Goal: Information Seeking & Learning: Learn about a topic

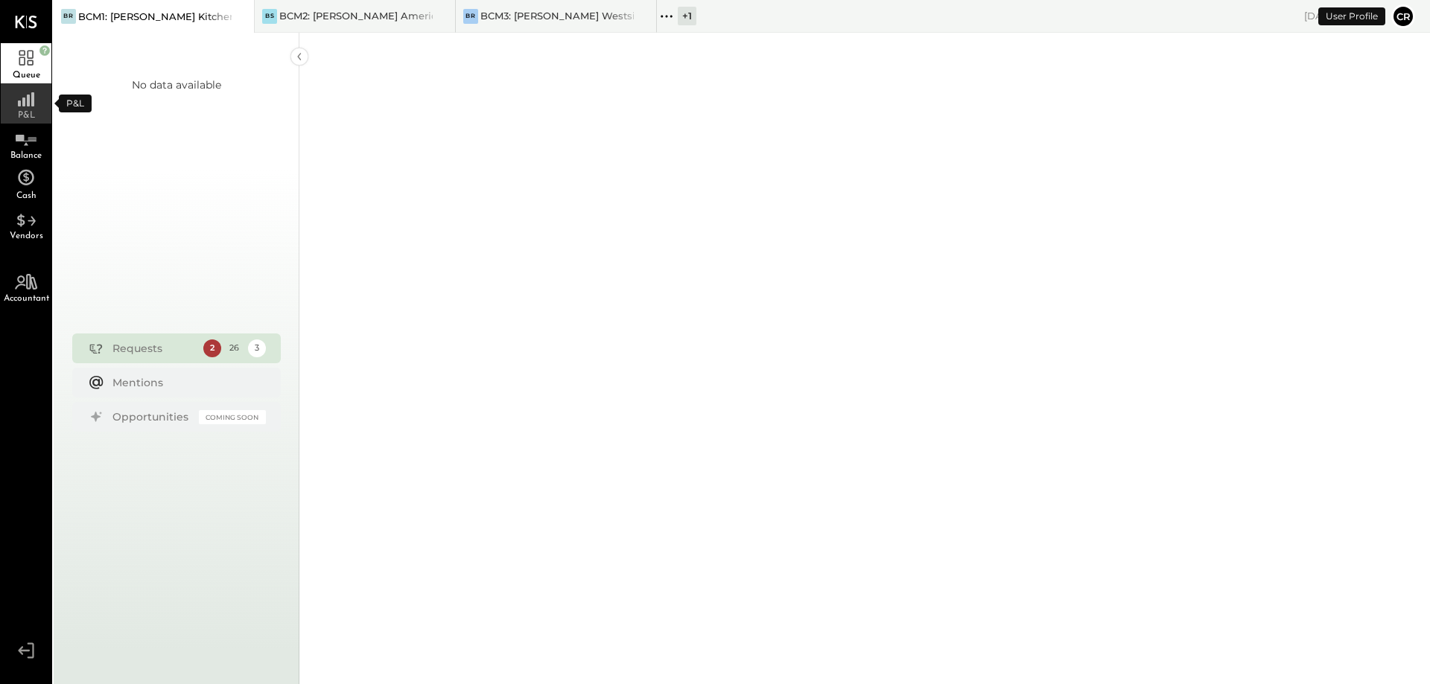
click at [30, 111] on span "P&L" at bounding box center [26, 115] width 17 height 9
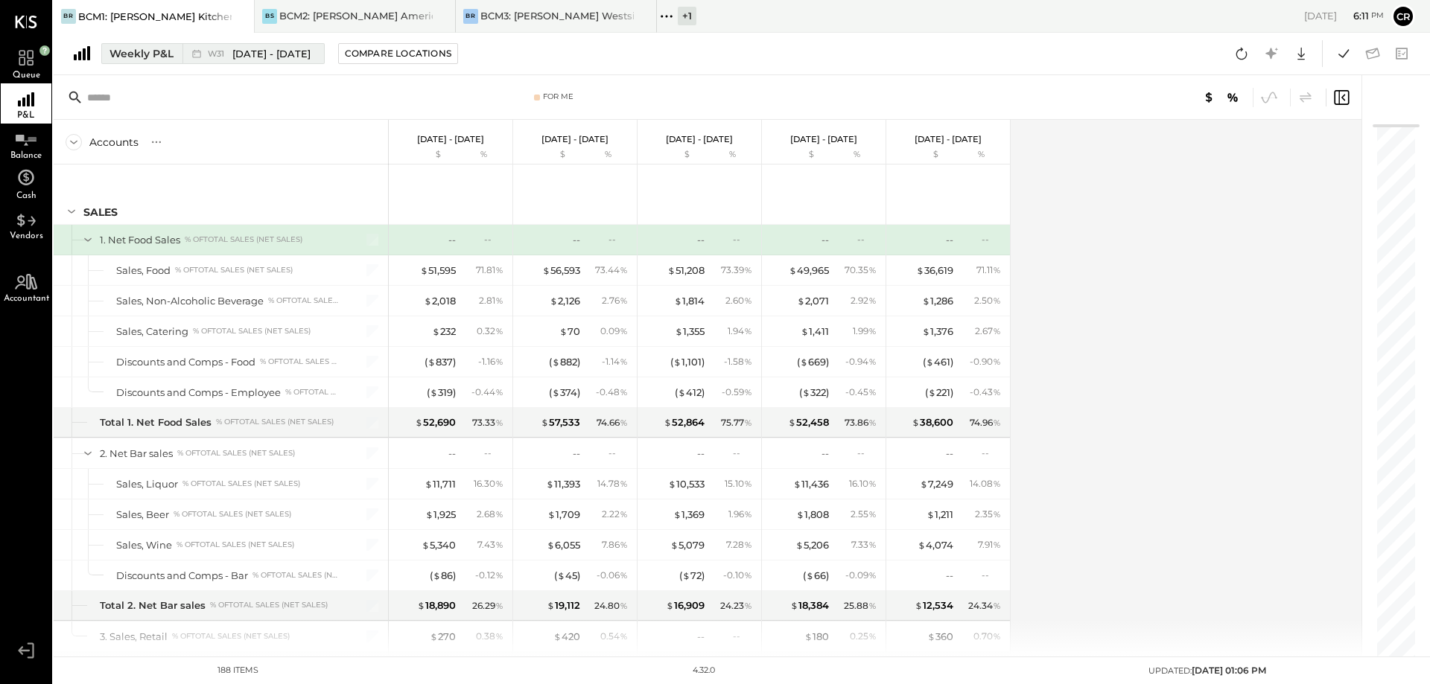
click at [145, 57] on div "Weekly P&L" at bounding box center [141, 53] width 64 height 15
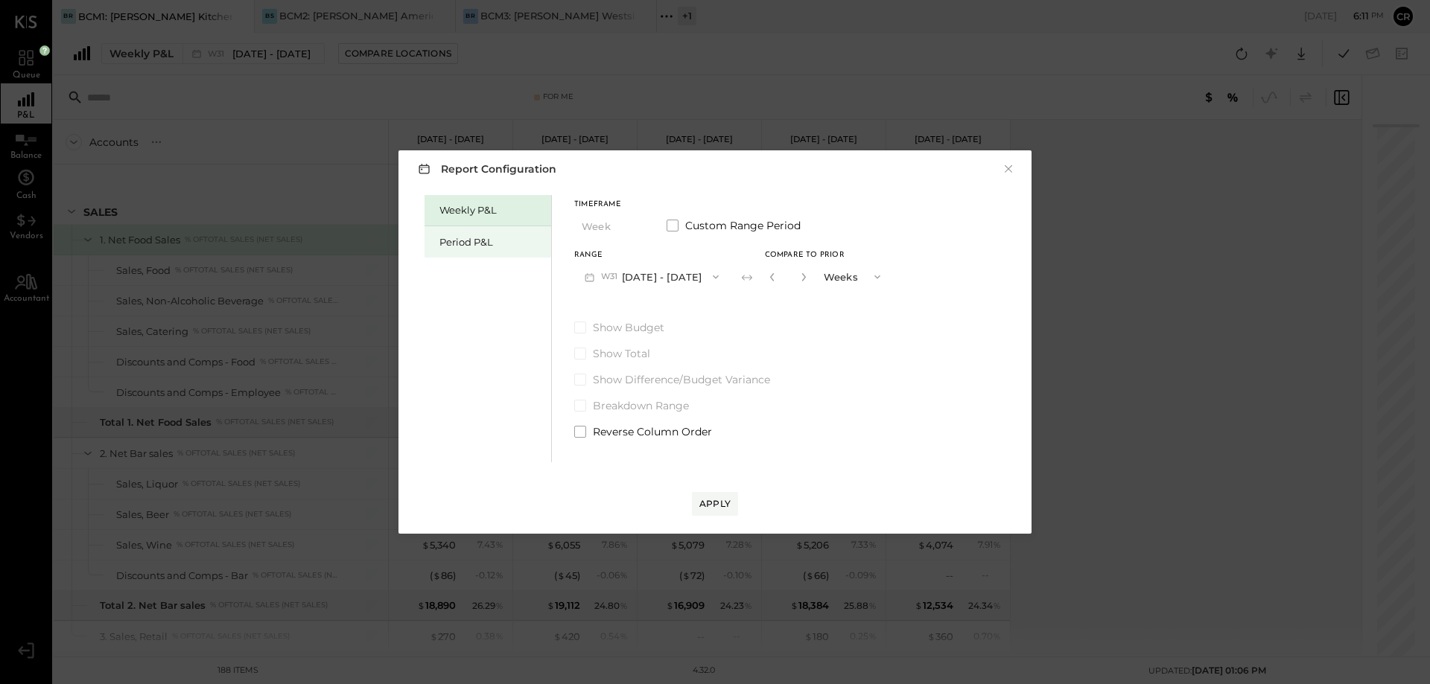
click at [465, 236] on div "Period P&L" at bounding box center [491, 242] width 104 height 14
click at [729, 276] on button "P08 [DATE] - [DATE]" at bounding box center [651, 277] width 155 height 28
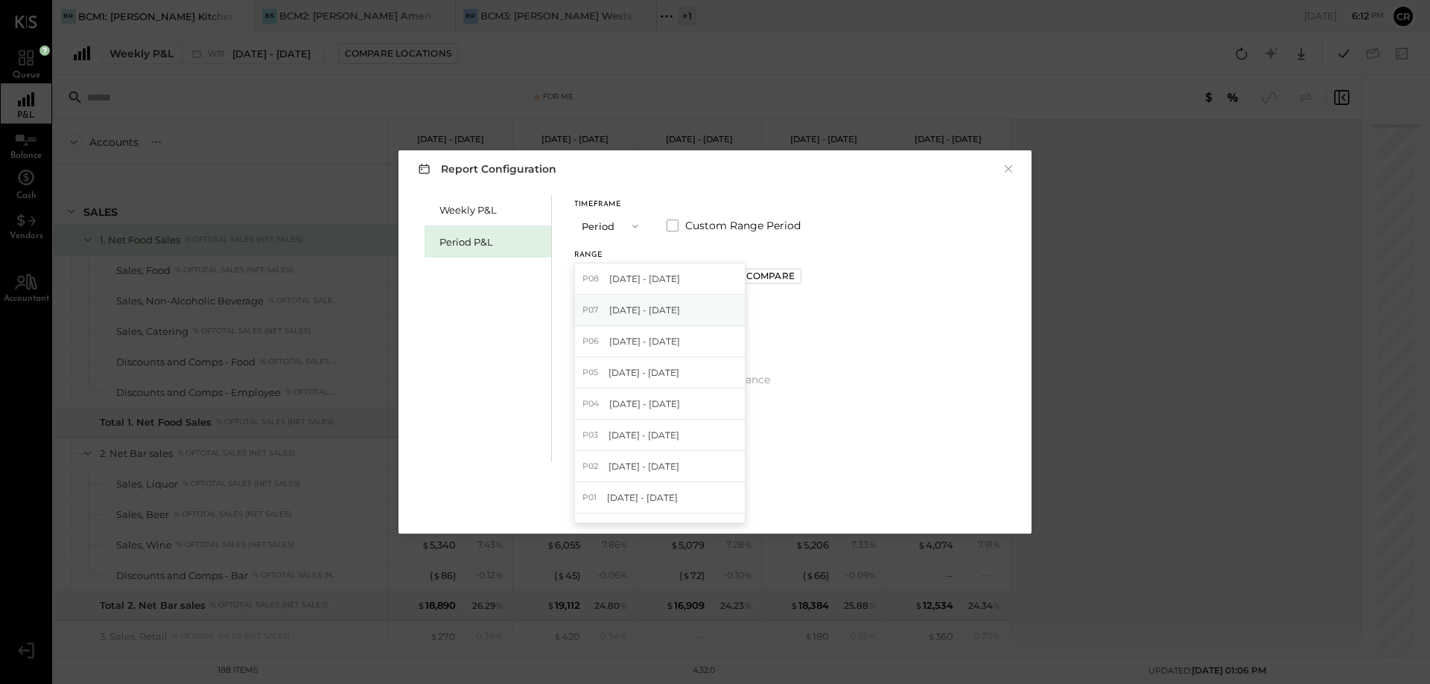
click at [659, 311] on span "[DATE] - [DATE]" at bounding box center [644, 310] width 71 height 13
click at [703, 500] on div "Apply" at bounding box center [714, 503] width 31 height 13
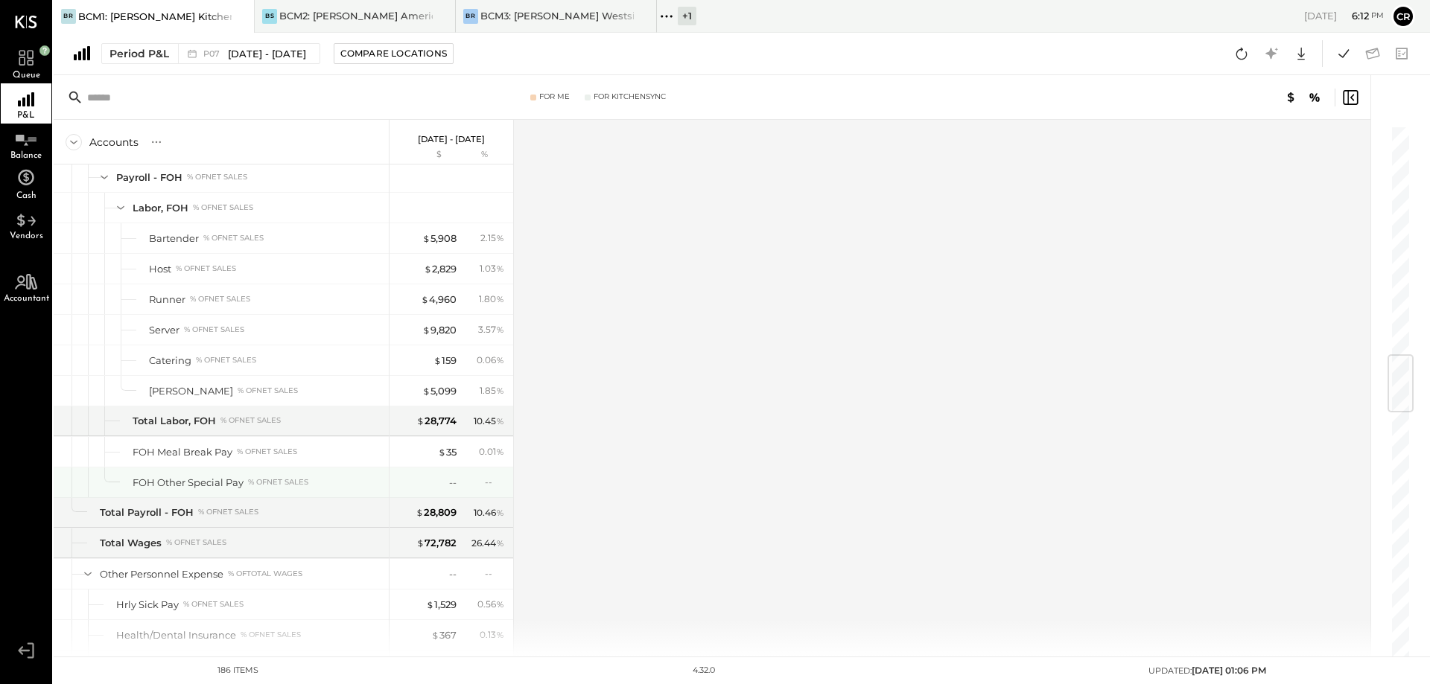
scroll to position [1936, 0]
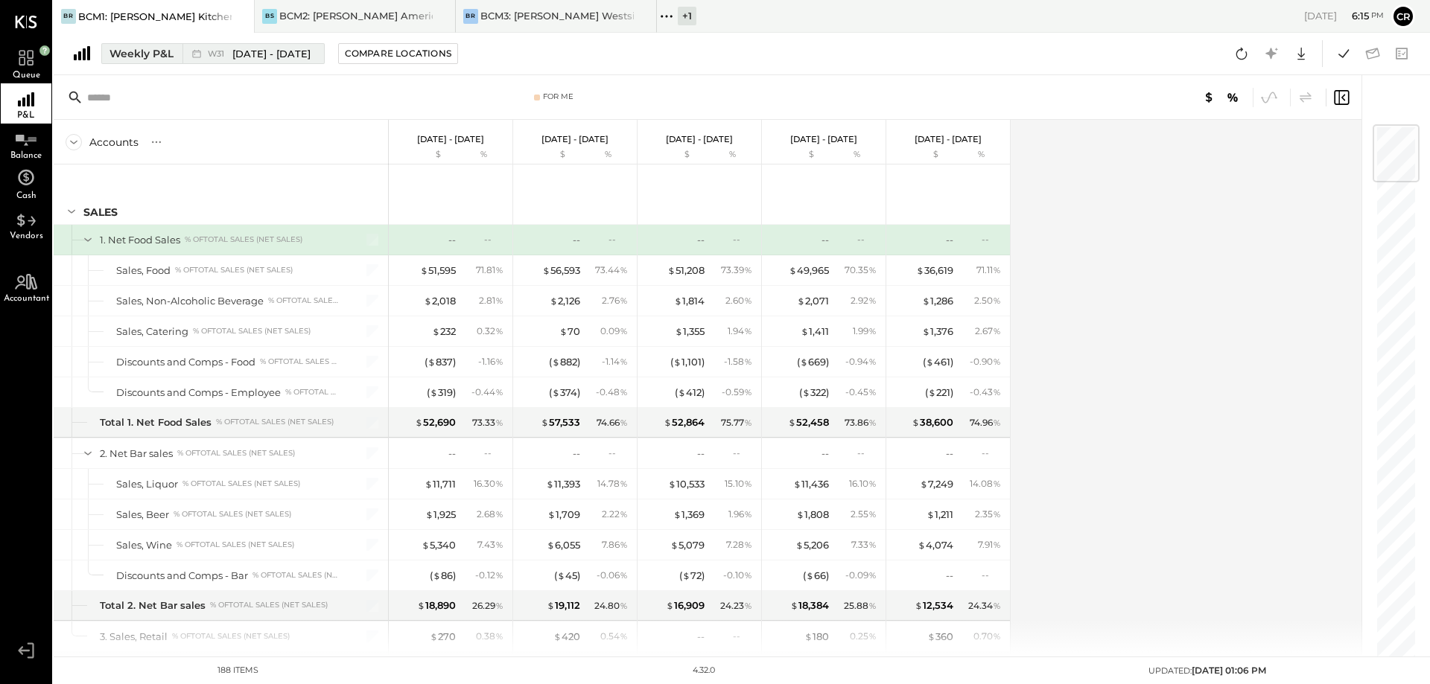
click at [152, 54] on div "Weekly P&L" at bounding box center [141, 53] width 64 height 15
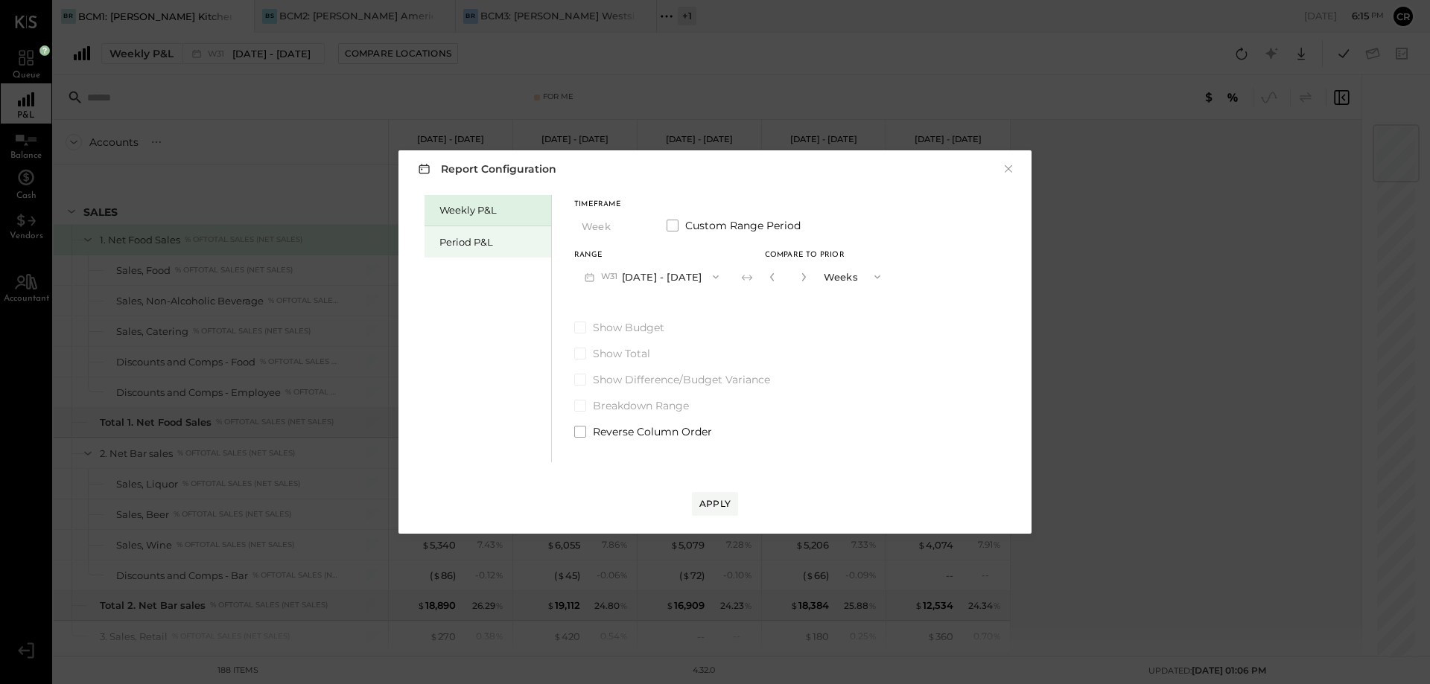
click at [460, 245] on div "Period P&L" at bounding box center [491, 242] width 104 height 14
click at [646, 276] on button "P08 [DATE] - [DATE]" at bounding box center [651, 277] width 155 height 28
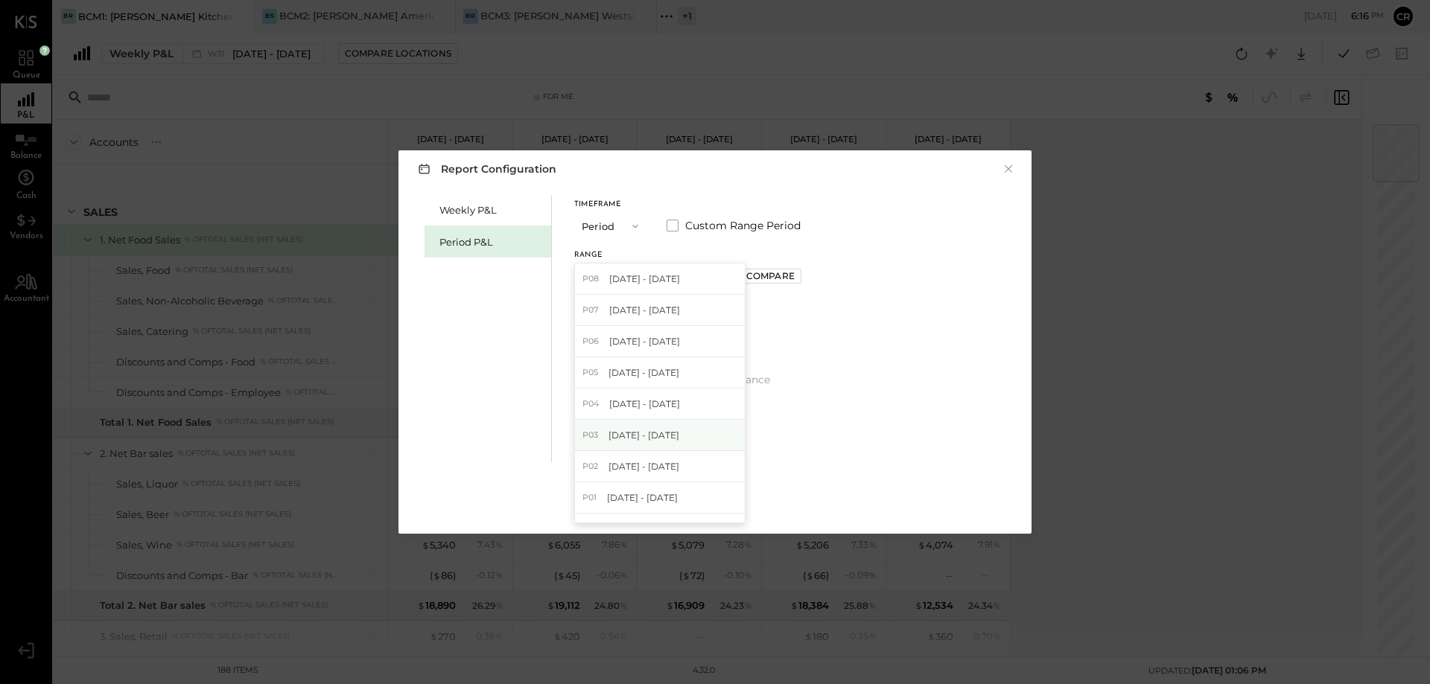
click at [632, 427] on div "P03 [DATE] - [DATE]" at bounding box center [660, 435] width 170 height 31
click at [585, 328] on span at bounding box center [580, 328] width 12 height 12
click at [706, 498] on div "Apply" at bounding box center [714, 503] width 31 height 13
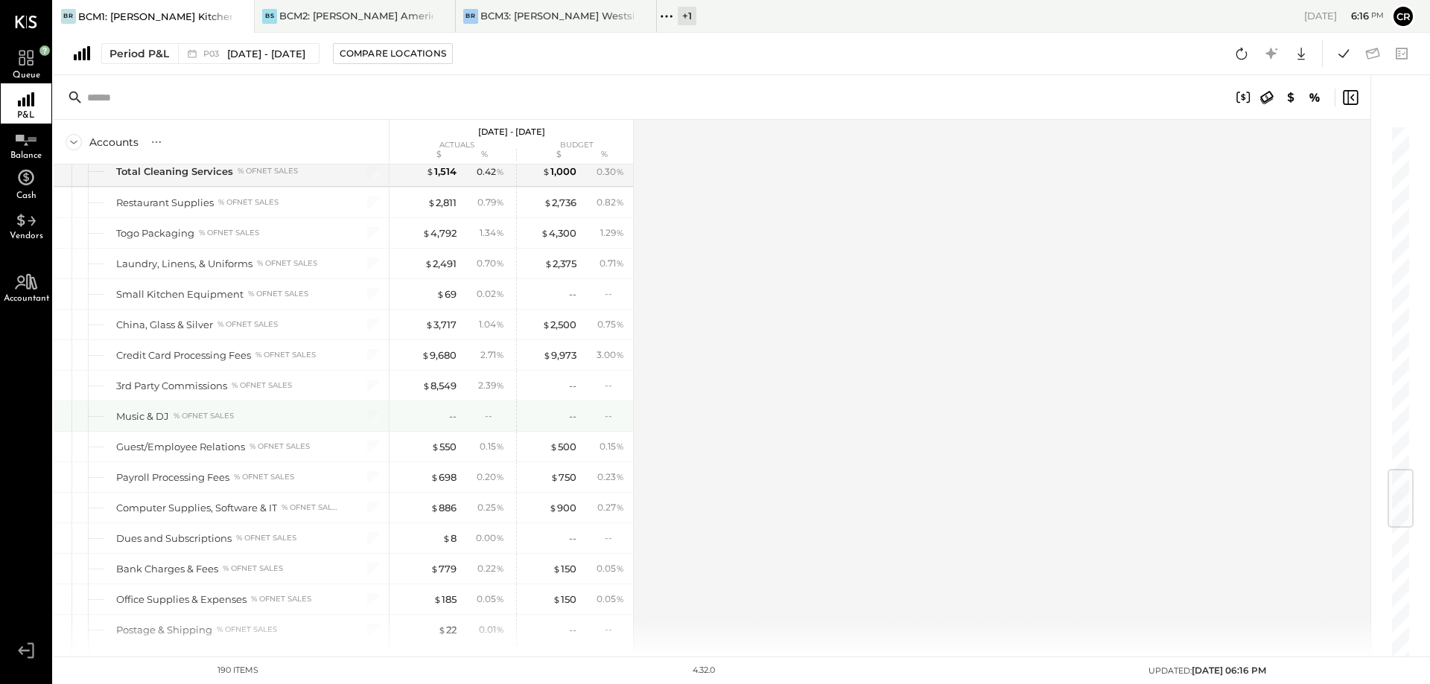
scroll to position [2830, 0]
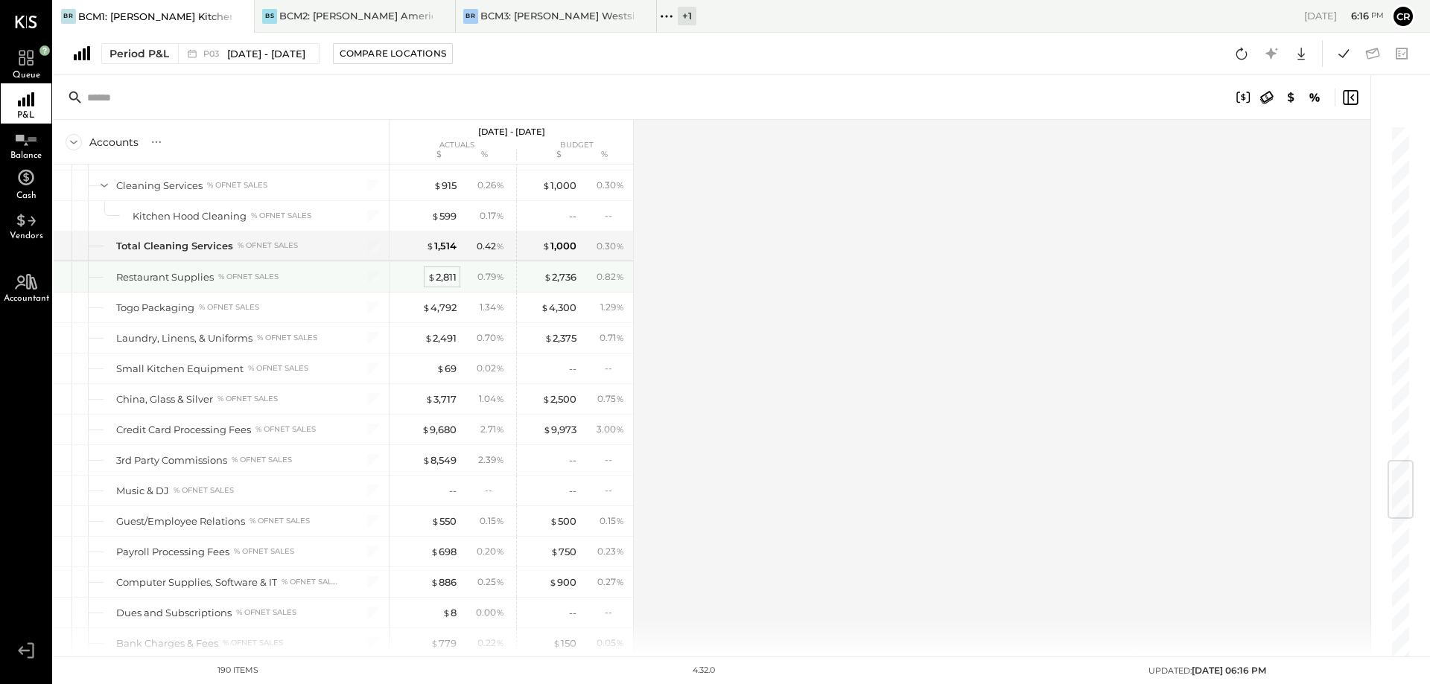
click at [439, 276] on div "$ 2,811" at bounding box center [441, 277] width 29 height 14
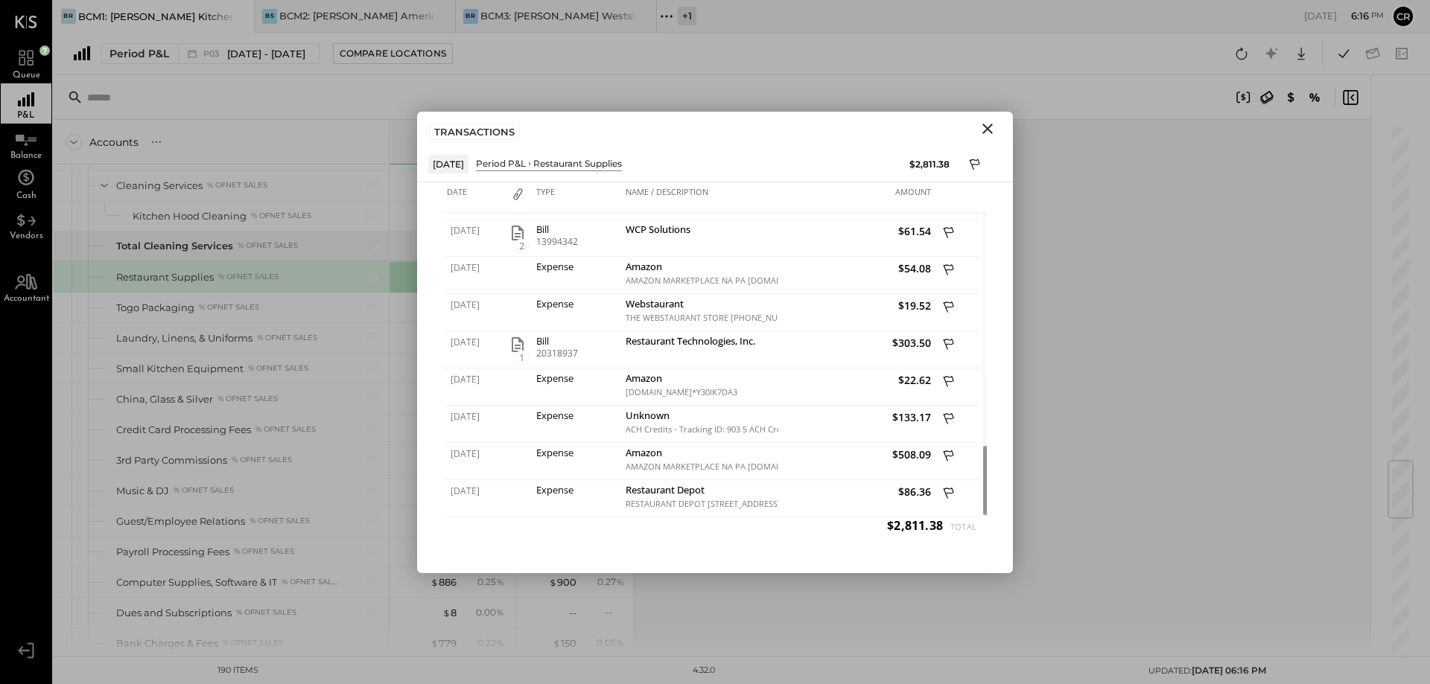
click at [988, 127] on icon "Close" at bounding box center [988, 129] width 18 height 18
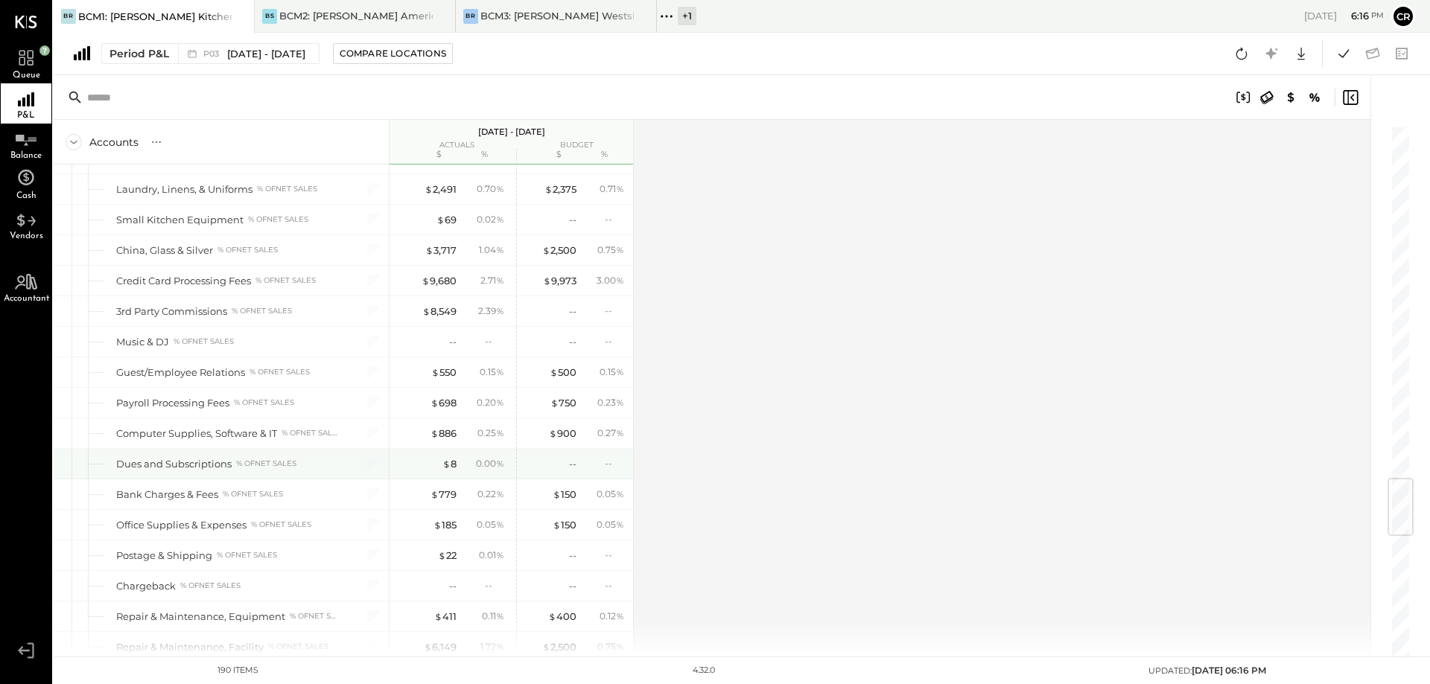
scroll to position [3053, 0]
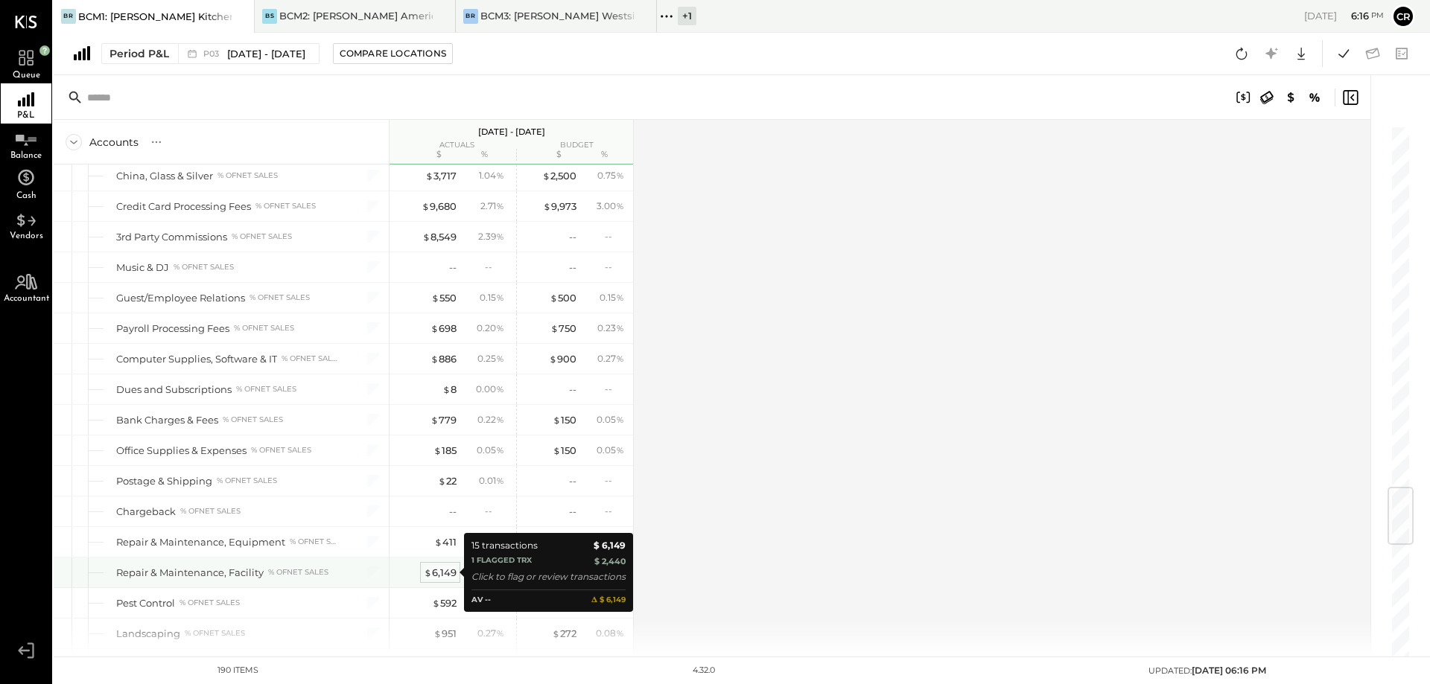
click at [442, 574] on div "$ 6,149" at bounding box center [440, 573] width 33 height 14
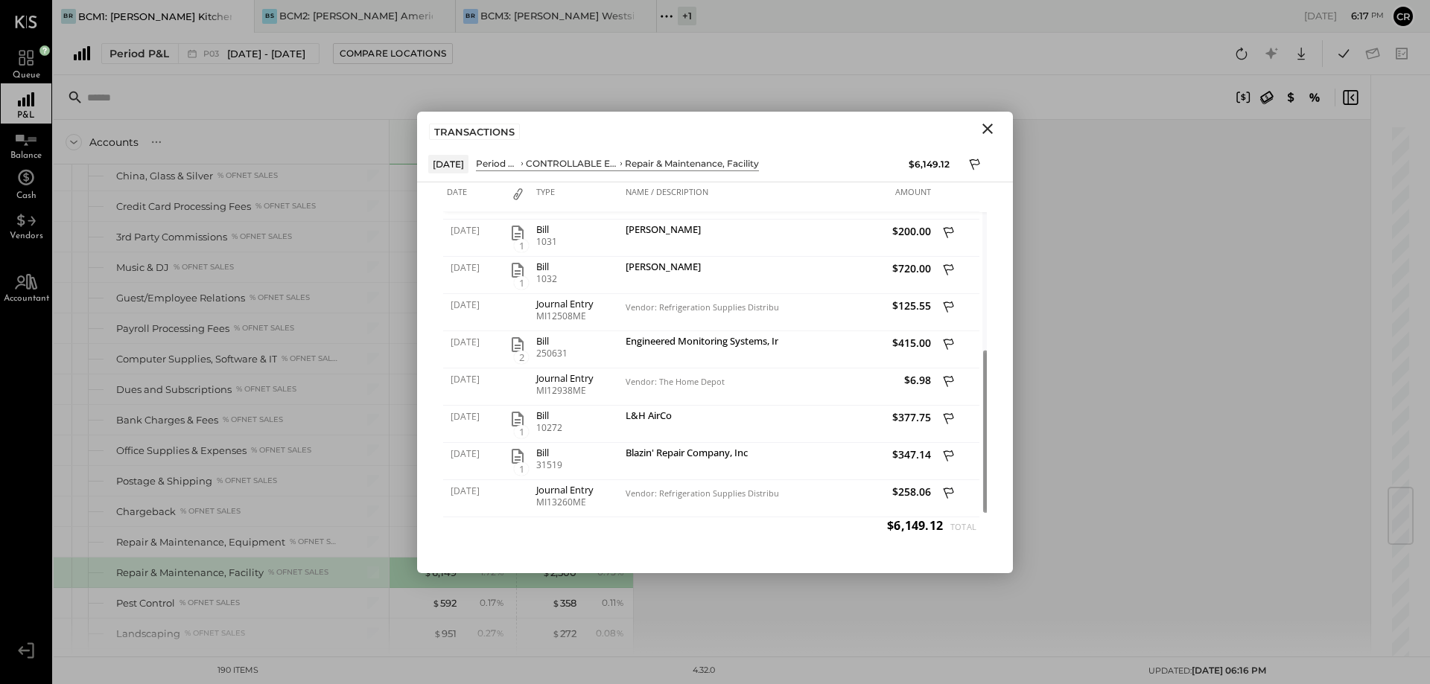
click at [990, 119] on button "Close" at bounding box center [987, 128] width 27 height 19
